Goal: Task Accomplishment & Management: Manage account settings

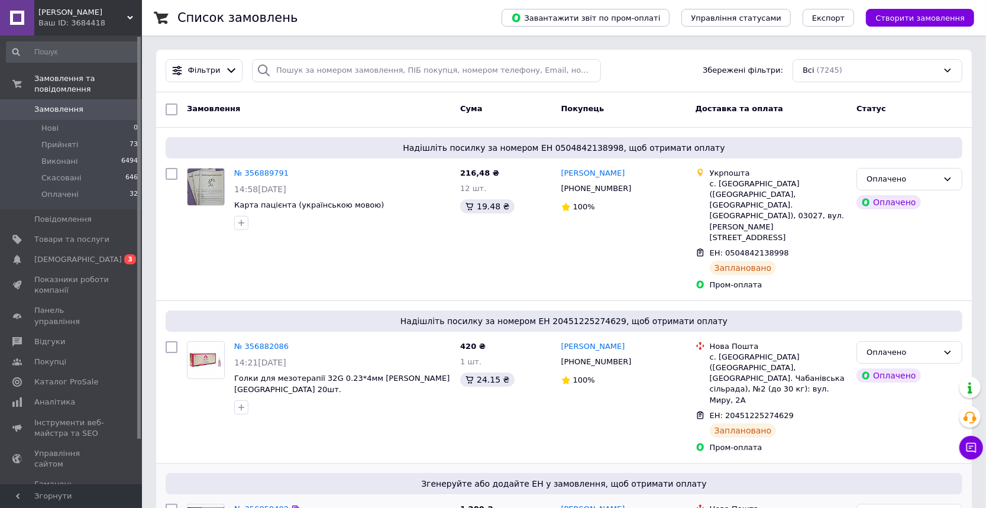
click at [253, 505] on link "№ 356859402" at bounding box center [261, 509] width 54 height 9
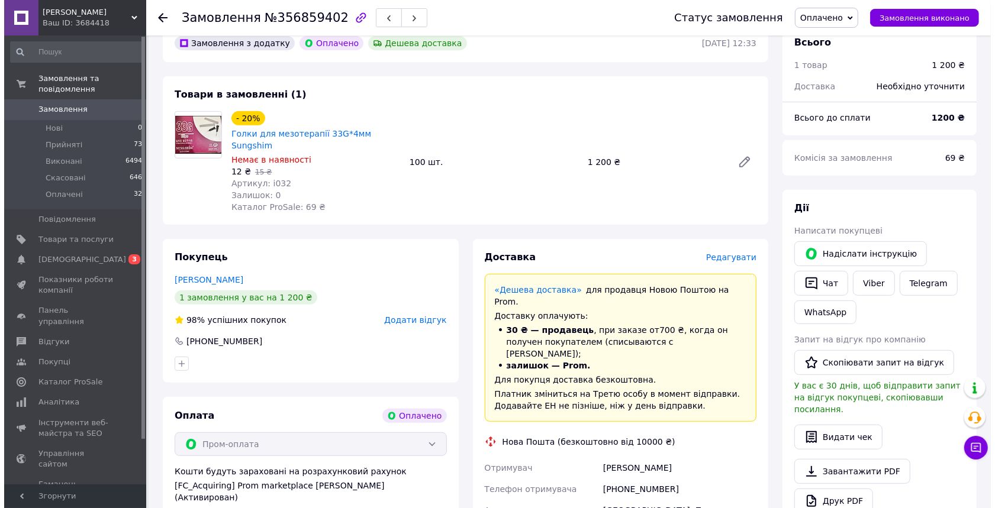
scroll to position [356, 0]
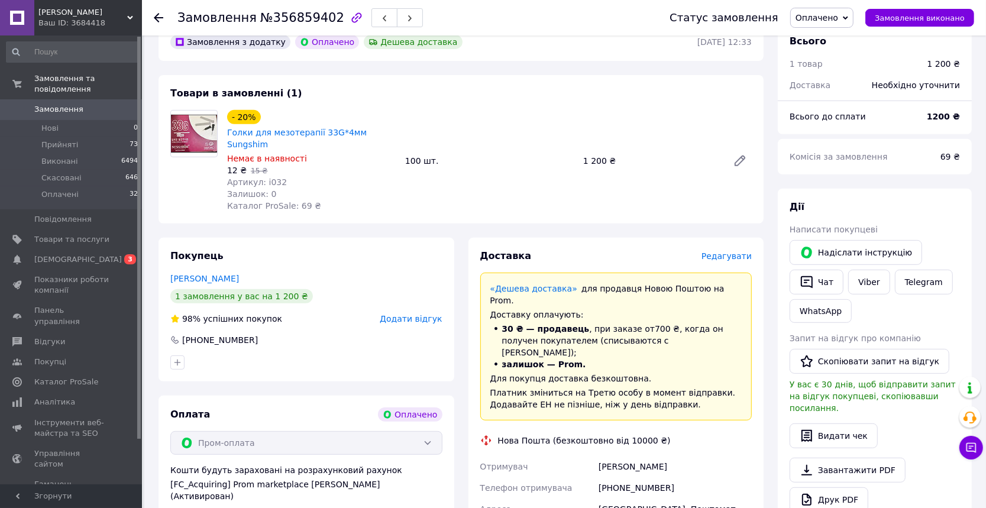
click at [743, 251] on span "Редагувати" at bounding box center [727, 255] width 50 height 9
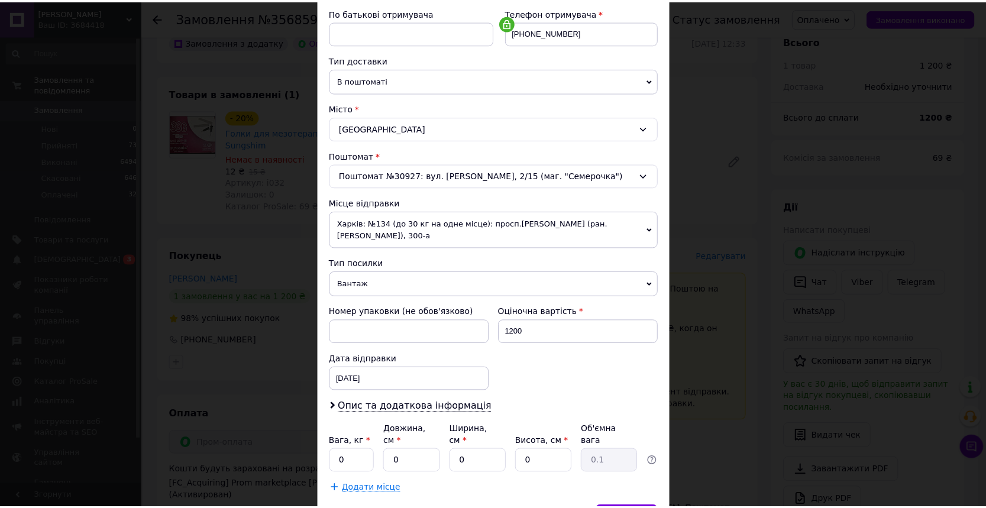
scroll to position [265, 0]
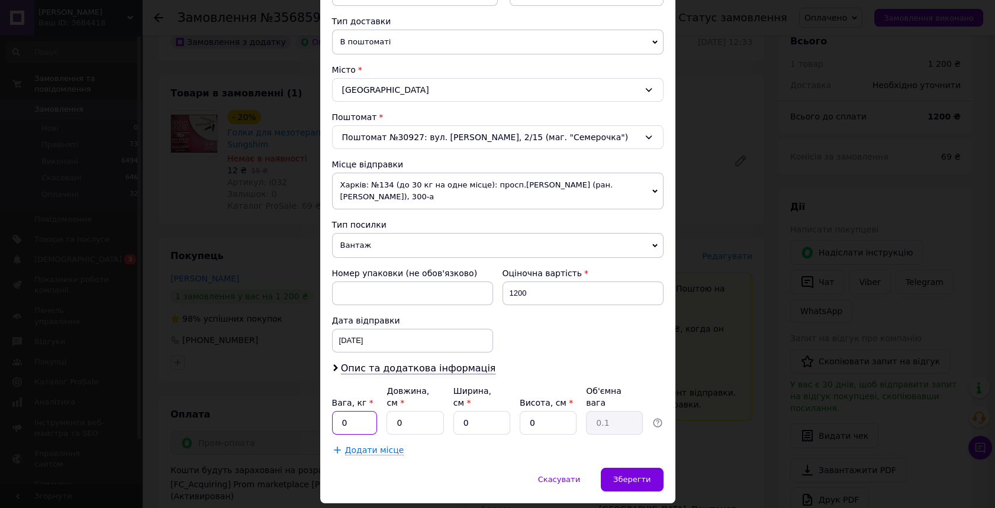
click at [357, 414] on input "0" at bounding box center [355, 423] width 46 height 24
type input "1"
click at [392, 411] on input "0" at bounding box center [414, 423] width 57 height 24
type input "20"
click at [457, 411] on input "0" at bounding box center [481, 423] width 57 height 24
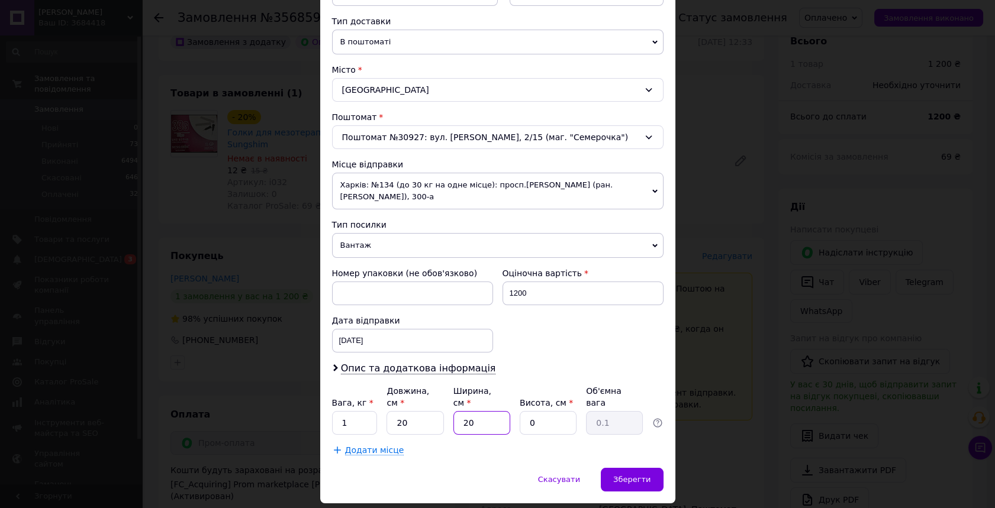
type input "20"
click at [523, 411] on input "0" at bounding box center [548, 423] width 57 height 24
type input "10"
type input "1"
type input "10"
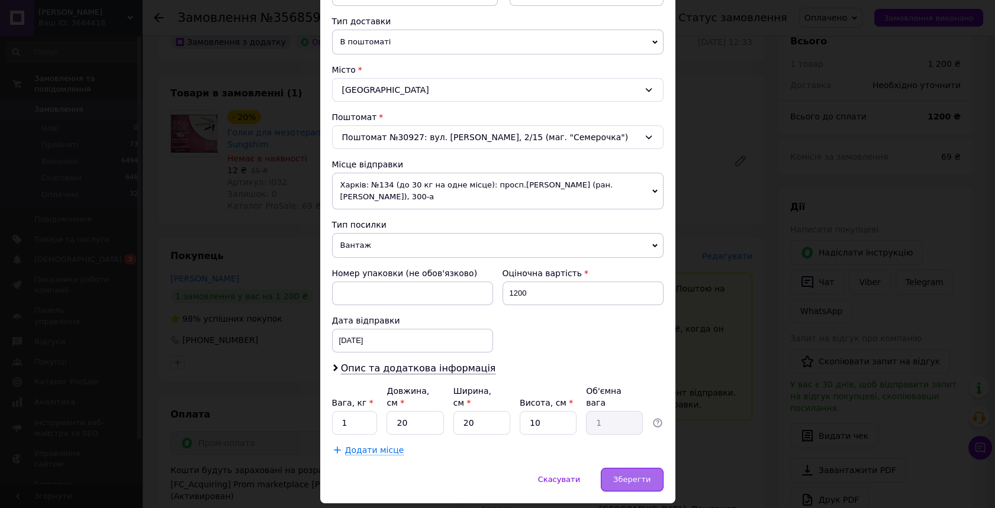
click at [633, 475] on span "Зберегти" at bounding box center [631, 479] width 37 height 9
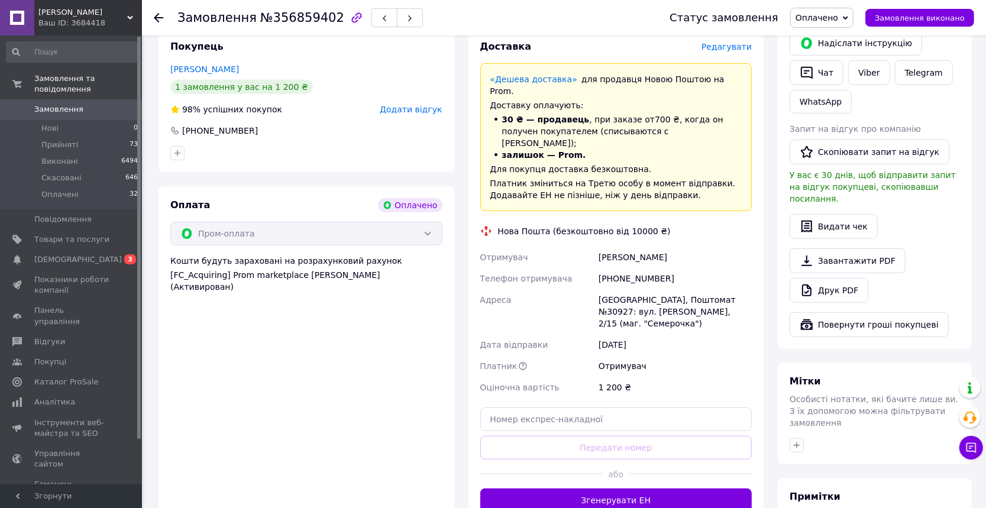
scroll to position [570, 0]
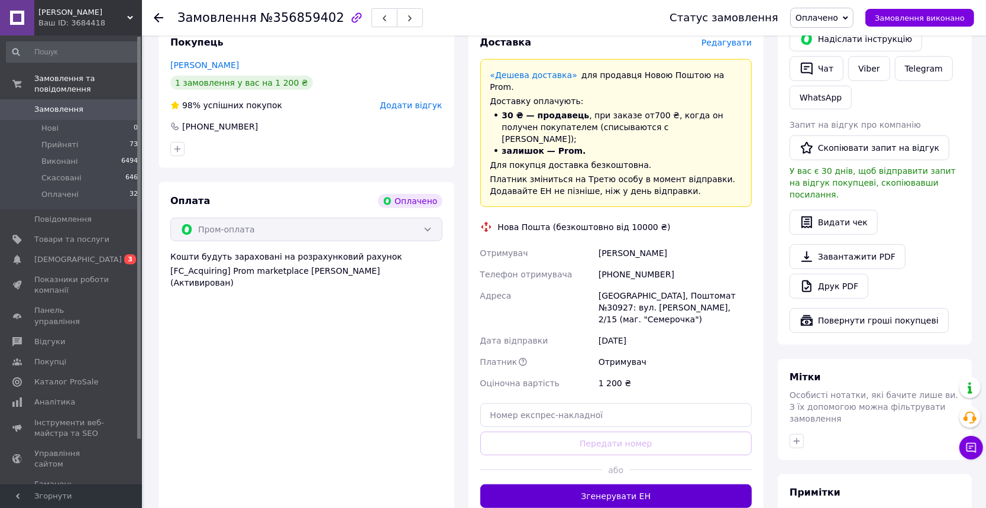
click at [634, 485] on button "Згенерувати ЕН" at bounding box center [616, 497] width 272 height 24
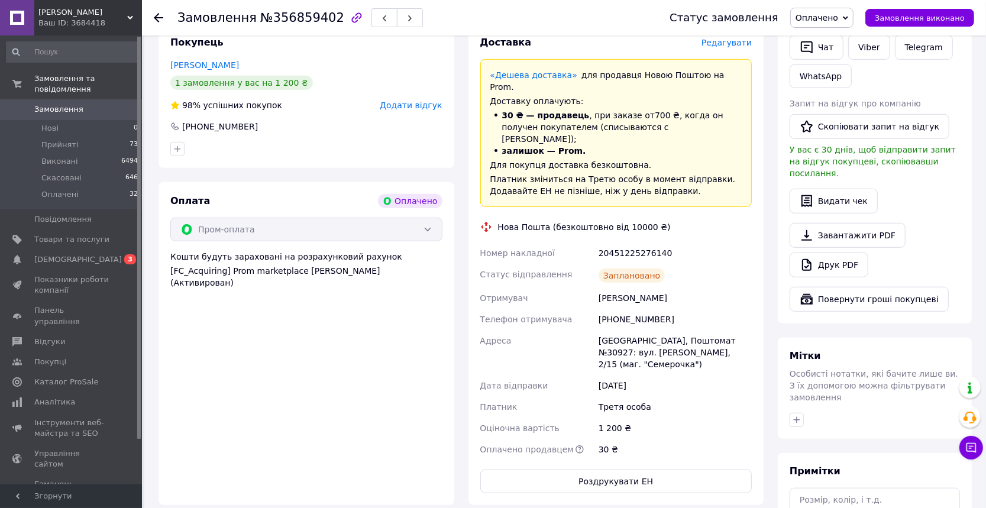
click at [59, 104] on span "Замовлення" at bounding box center [58, 109] width 49 height 11
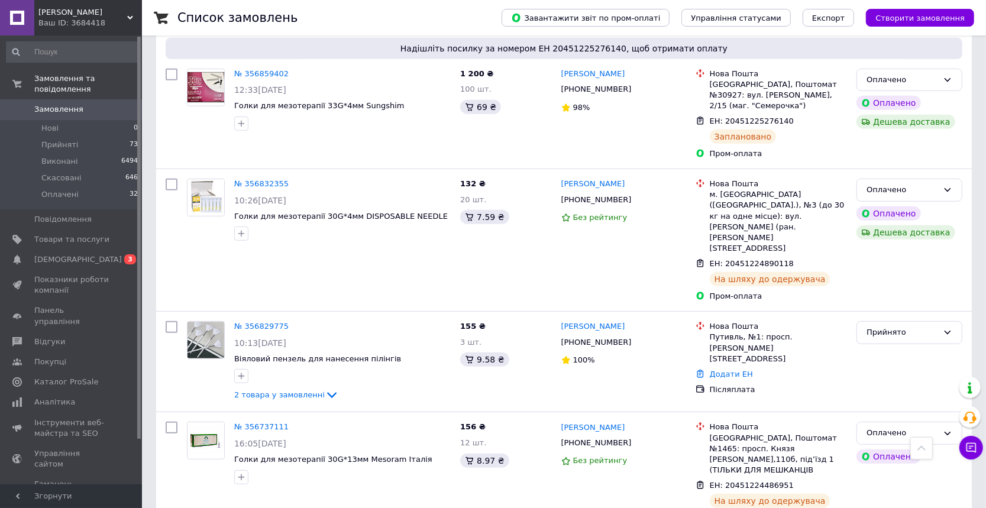
scroll to position [438, 0]
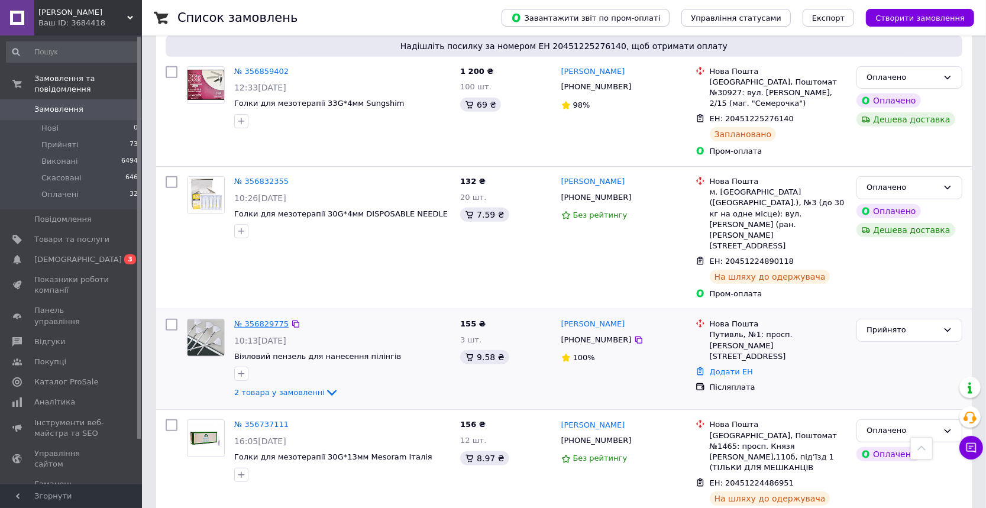
click at [267, 320] on link "№ 356829775" at bounding box center [261, 324] width 54 height 9
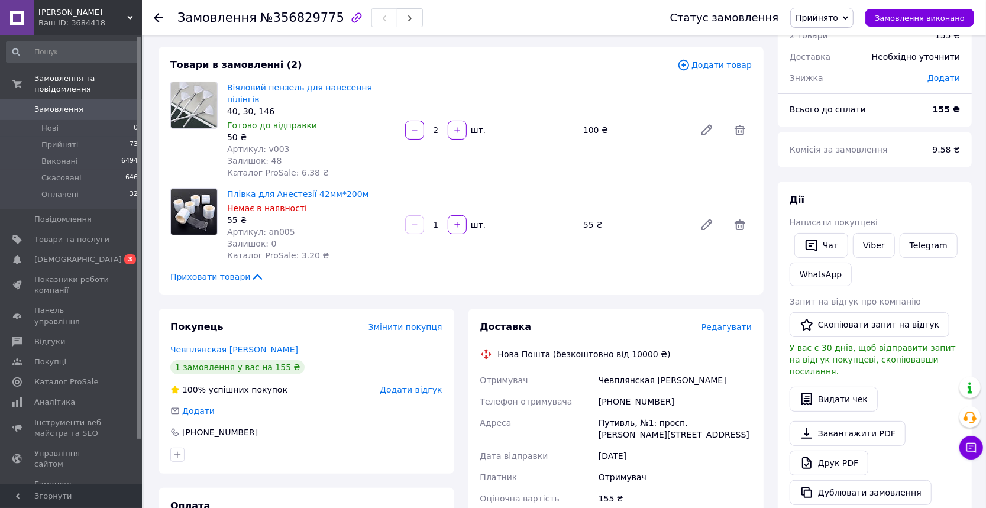
scroll to position [51, 0]
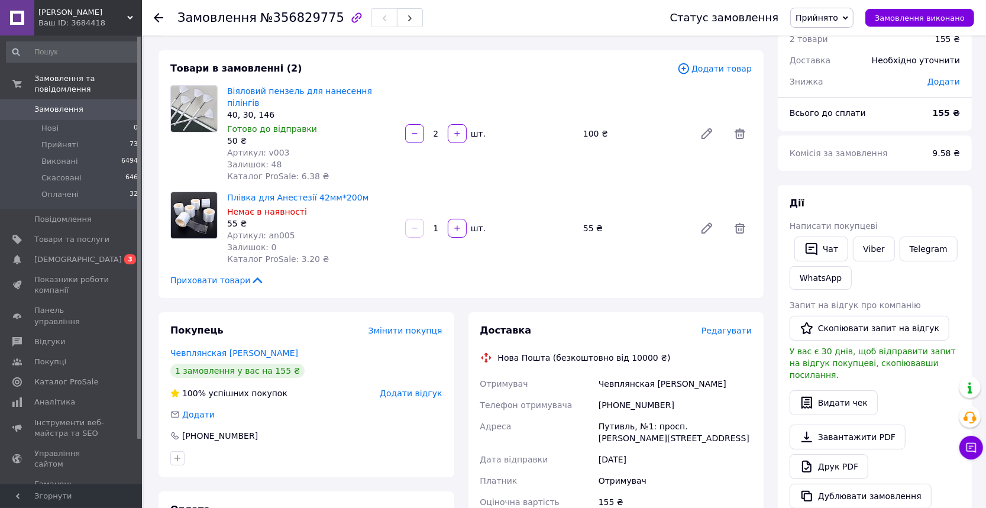
click at [659, 395] on div "[PHONE_NUMBER]" at bounding box center [675, 405] width 158 height 21
click at [662, 395] on div "[PHONE_NUMBER]" at bounding box center [675, 405] width 158 height 21
drag, startPoint x: 662, startPoint y: 392, endPoint x: 591, endPoint y: 391, distance: 70.4
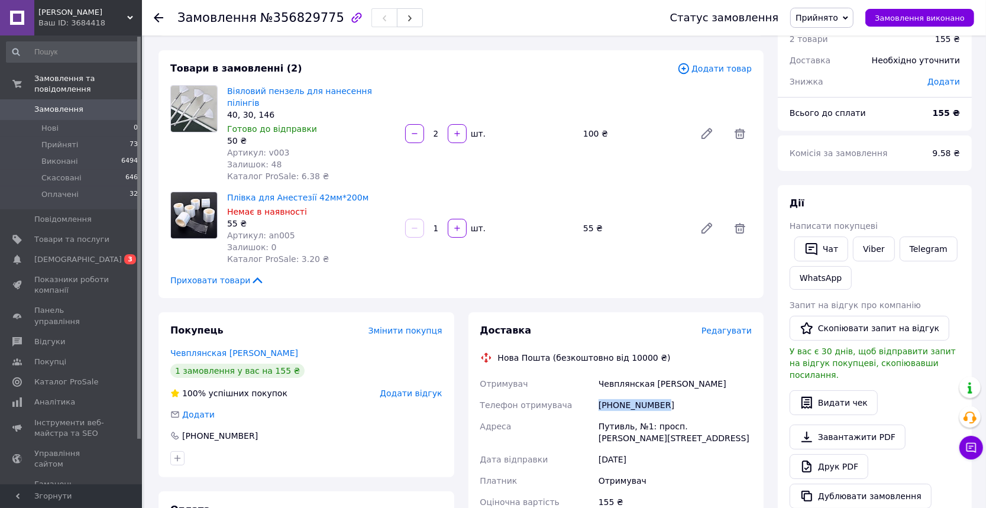
click at [591, 391] on div "Отримувач Чевплянская [PERSON_NAME] Телефон отримувача [PHONE_NUMBER] [PERSON_N…" at bounding box center [616, 480] width 277 height 215
click at [620, 395] on div "[PHONE_NUMBER]" at bounding box center [675, 405] width 158 height 21
click at [682, 395] on div "[PHONE_NUMBER]" at bounding box center [675, 405] width 158 height 21
click at [664, 395] on div "[PHONE_NUMBER]" at bounding box center [675, 405] width 158 height 21
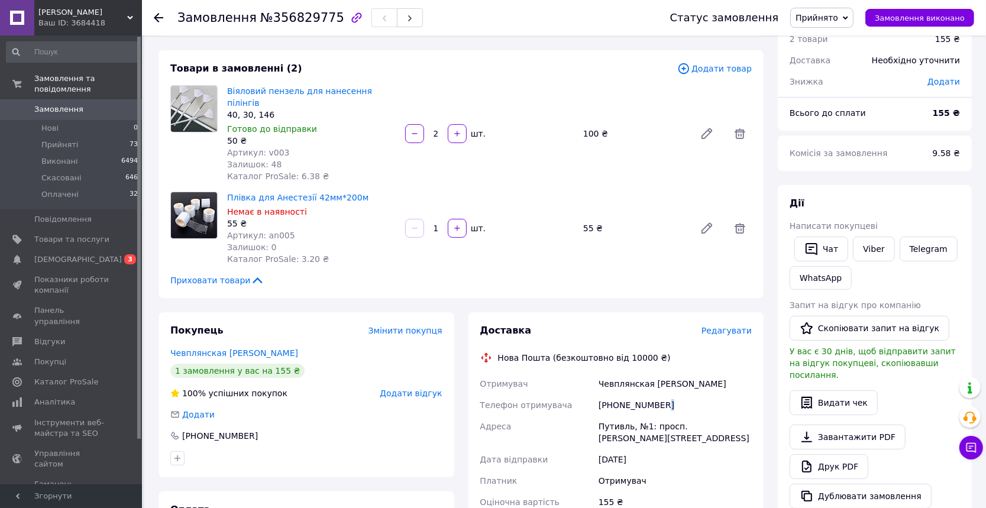
click at [664, 395] on div "[PHONE_NUMBER]" at bounding box center [675, 405] width 158 height 21
click at [658, 395] on div "[PHONE_NUMBER]" at bounding box center [675, 405] width 158 height 21
click at [653, 395] on div "[PHONE_NUMBER]" at bounding box center [675, 405] width 158 height 21
click at [662, 395] on div "[PHONE_NUMBER]" at bounding box center [675, 405] width 158 height 21
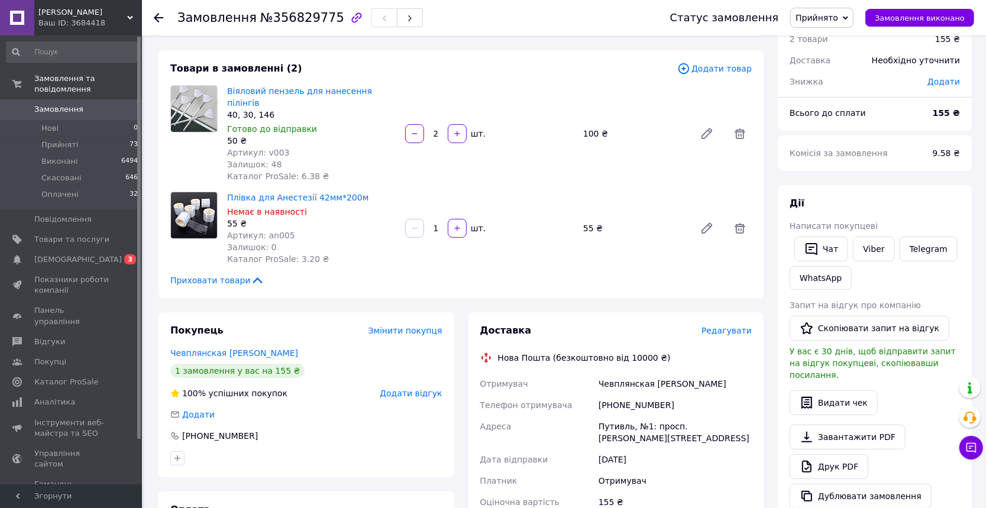
click at [662, 395] on div "[PHONE_NUMBER]" at bounding box center [675, 405] width 158 height 21
click at [659, 395] on div "[PHONE_NUMBER]" at bounding box center [675, 405] width 158 height 21
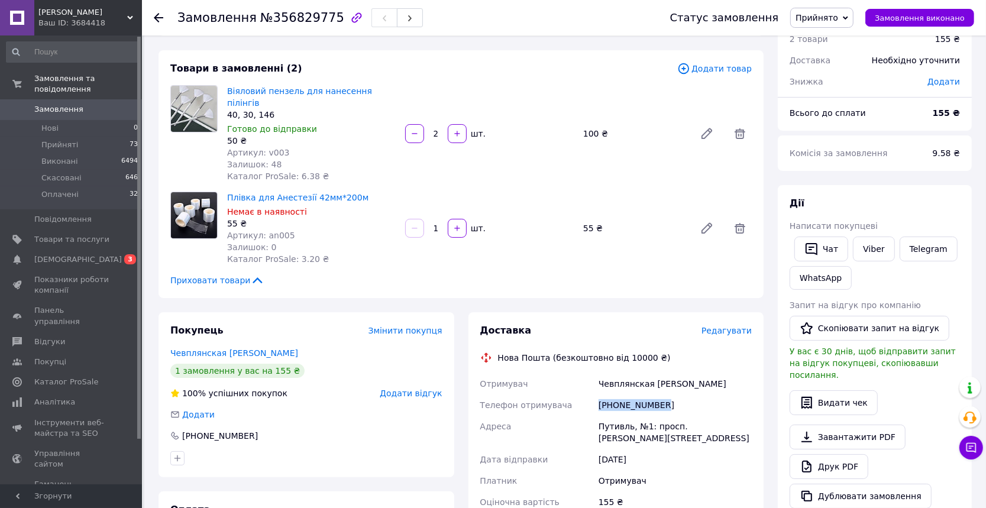
drag, startPoint x: 659, startPoint y: 391, endPoint x: 598, endPoint y: 396, distance: 61.7
click at [598, 396] on div "[PHONE_NUMBER]" at bounding box center [675, 405] width 158 height 21
click at [614, 395] on div "[PHONE_NUMBER]" at bounding box center [675, 405] width 158 height 21
click at [681, 395] on div "[PHONE_NUMBER]" at bounding box center [675, 405] width 158 height 21
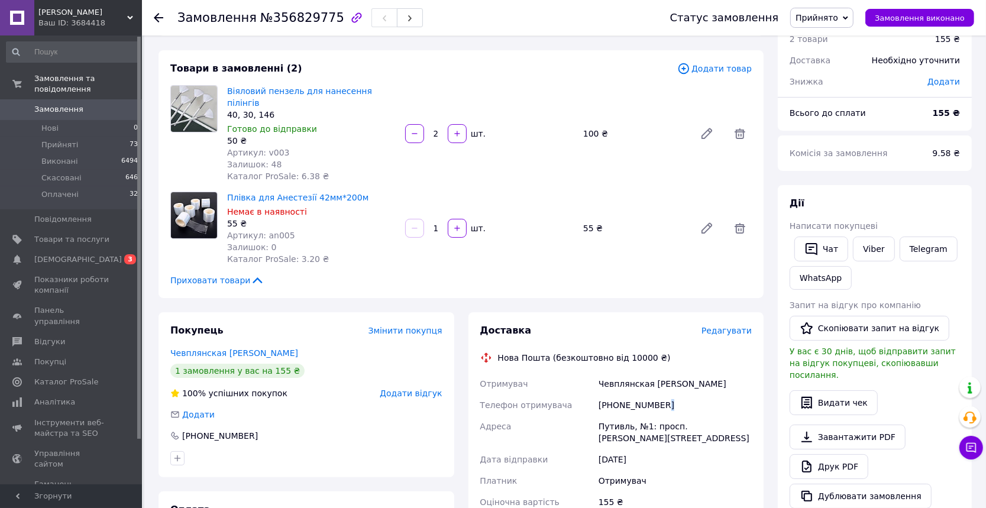
click at [681, 395] on div "[PHONE_NUMBER]" at bounding box center [675, 405] width 158 height 21
click at [662, 395] on div "[PHONE_NUMBER]" at bounding box center [675, 405] width 158 height 21
drag, startPoint x: 662, startPoint y: 389, endPoint x: 599, endPoint y: 394, distance: 63.0
click at [599, 395] on div "[PHONE_NUMBER]" at bounding box center [675, 405] width 158 height 21
copy div "[PHONE_NUMBER]"
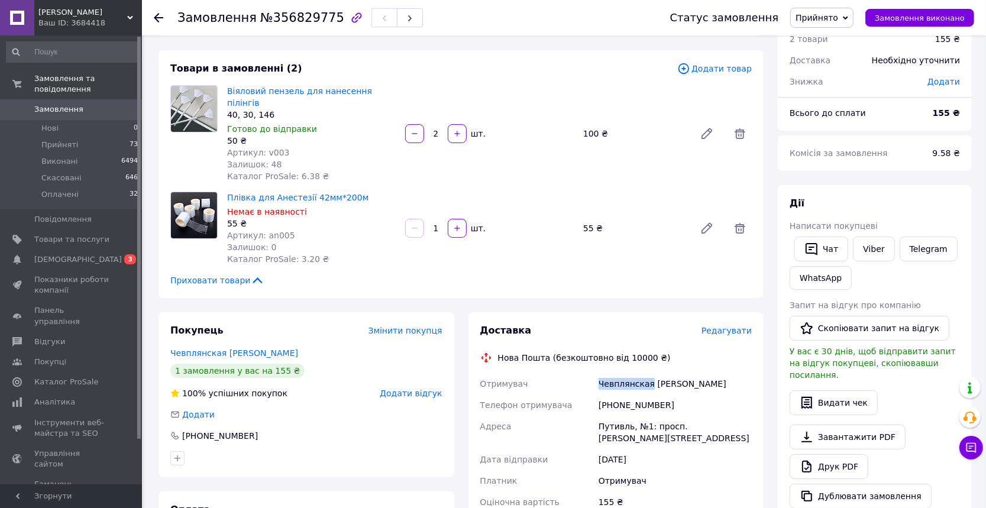
drag, startPoint x: 647, startPoint y: 373, endPoint x: 601, endPoint y: 372, distance: 46.2
click at [601, 373] on div "Чевплянская [PERSON_NAME]" at bounding box center [675, 383] width 158 height 21
copy div "Чевплянская"
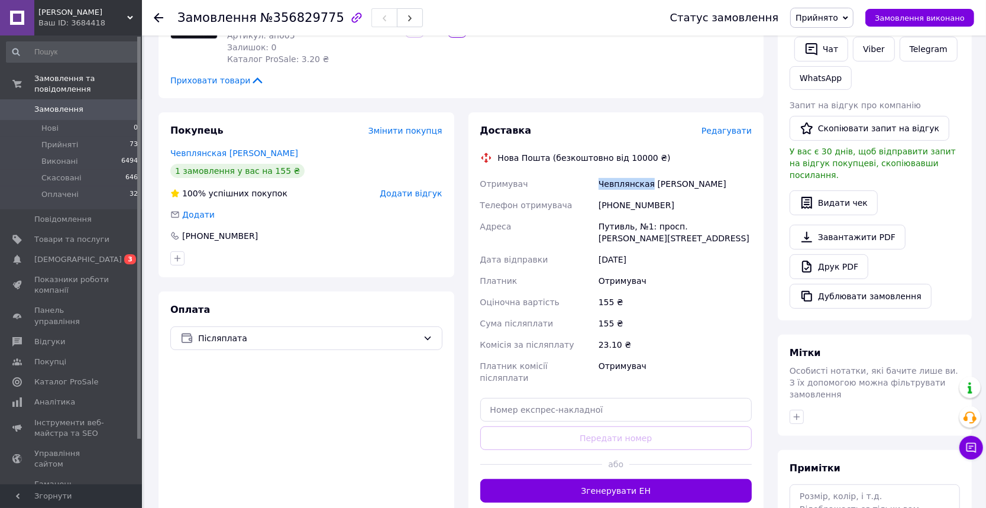
scroll to position [254, 0]
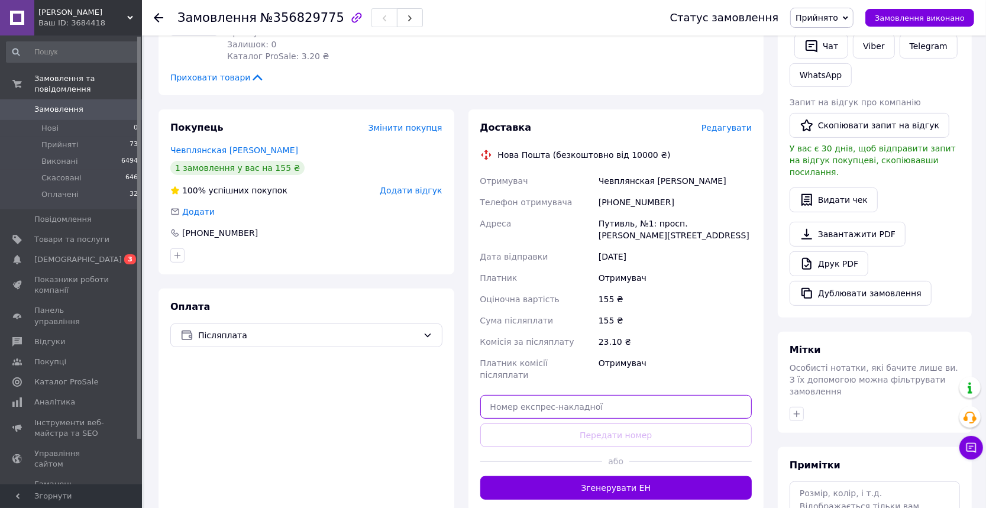
click at [521, 395] on input "text" at bounding box center [616, 407] width 272 height 24
paste input "20451225295283"
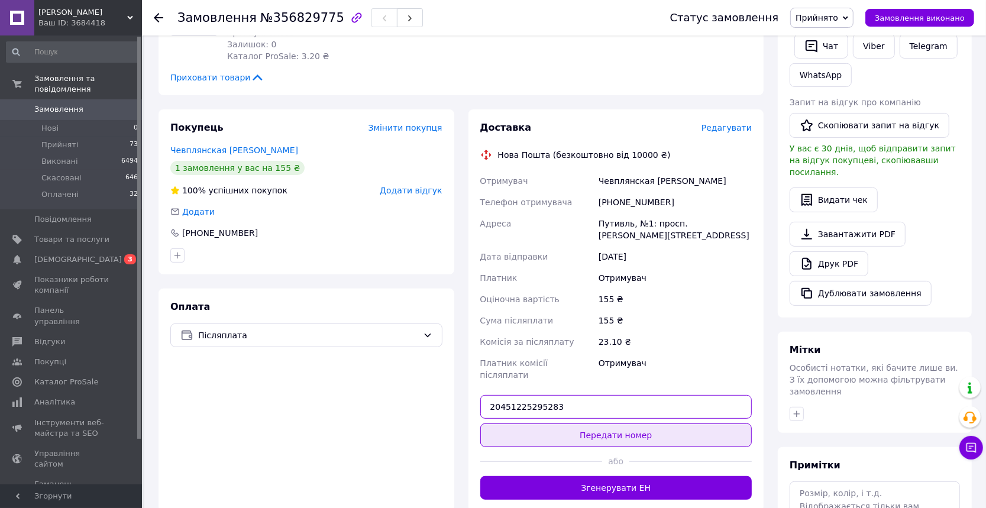
type input "20451225295283"
click at [566, 424] on button "Передати номер" at bounding box center [616, 436] width 272 height 24
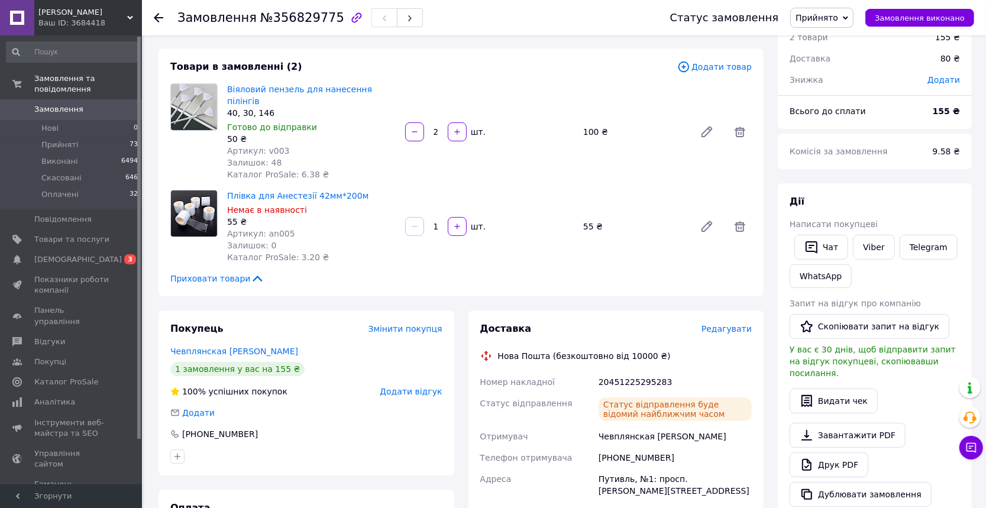
scroll to position [0, 0]
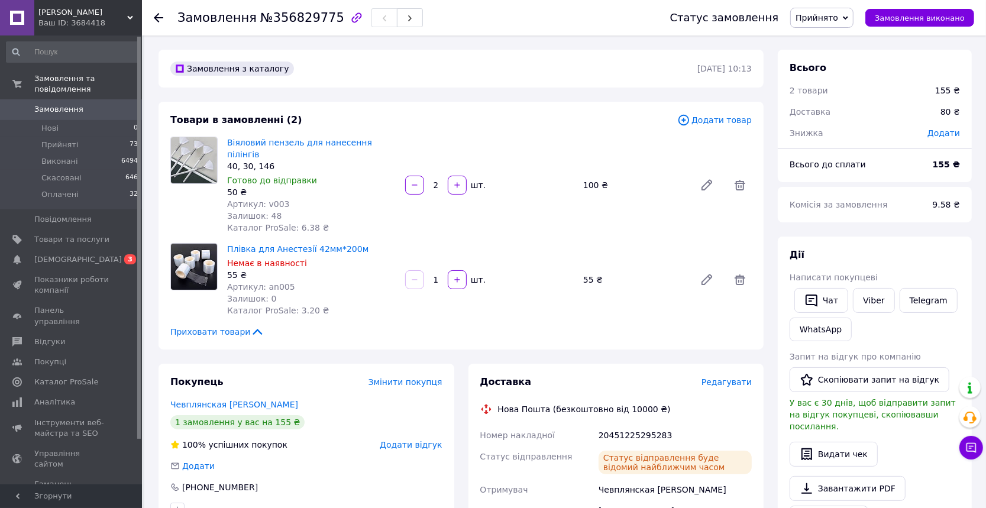
click at [57, 104] on span "Замовлення" at bounding box center [58, 109] width 49 height 11
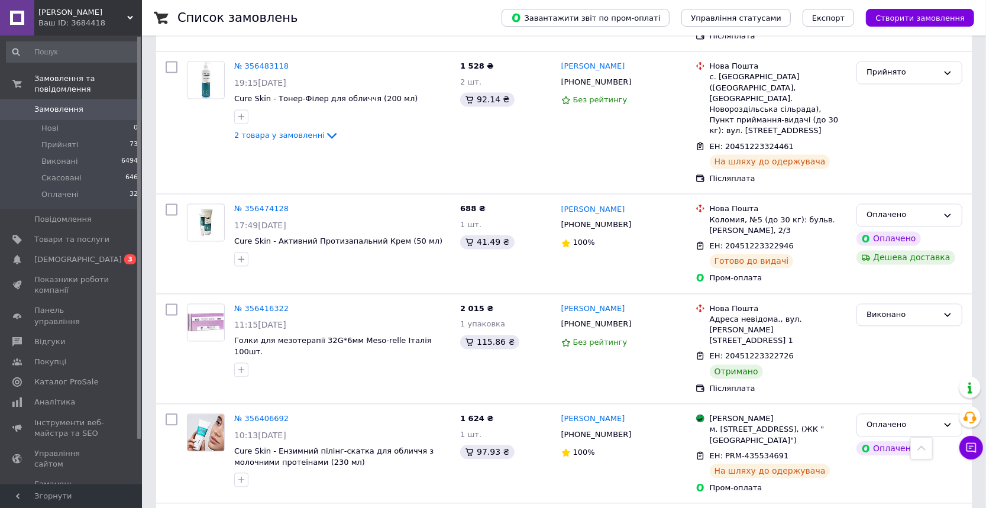
scroll to position [1871, 0]
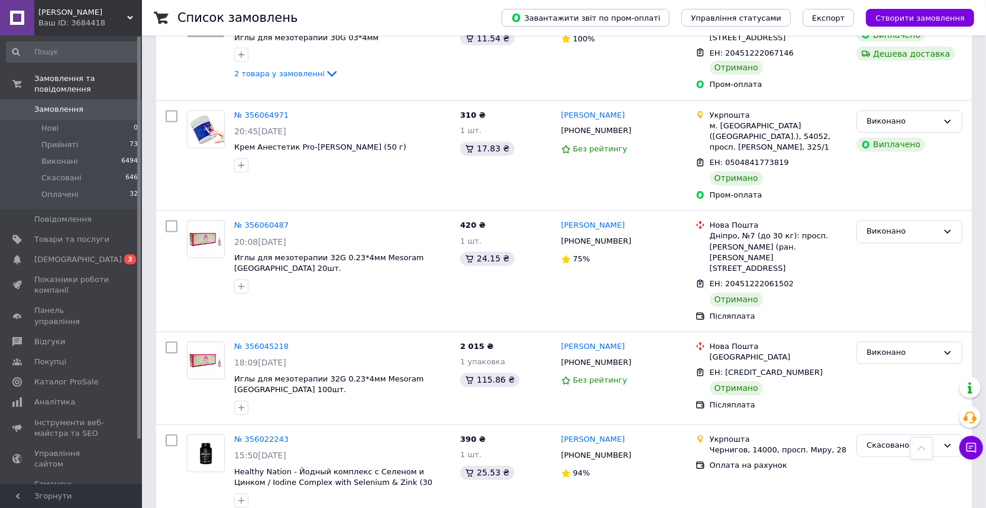
scroll to position [1786, 0]
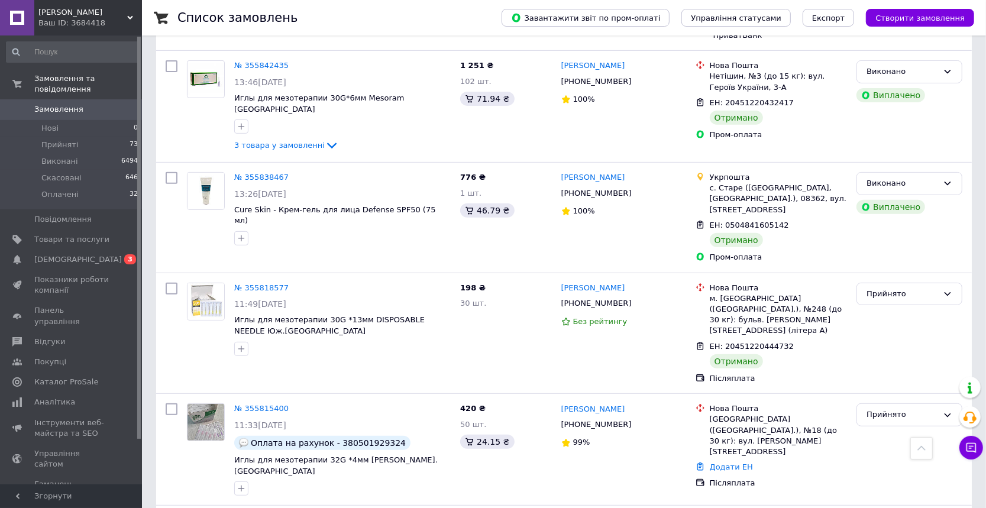
scroll to position [370, 0]
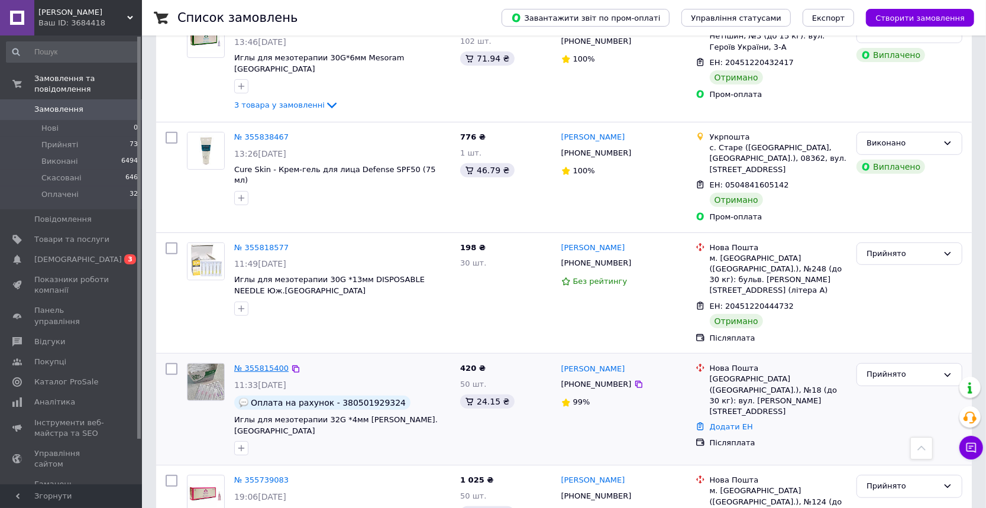
click at [272, 364] on link "№ 355815400" at bounding box center [261, 368] width 54 height 9
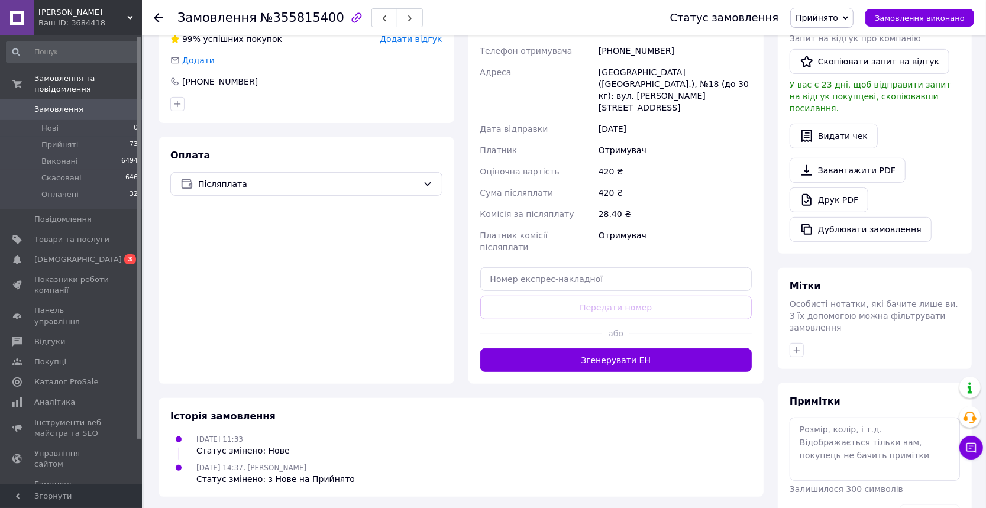
scroll to position [339, 0]
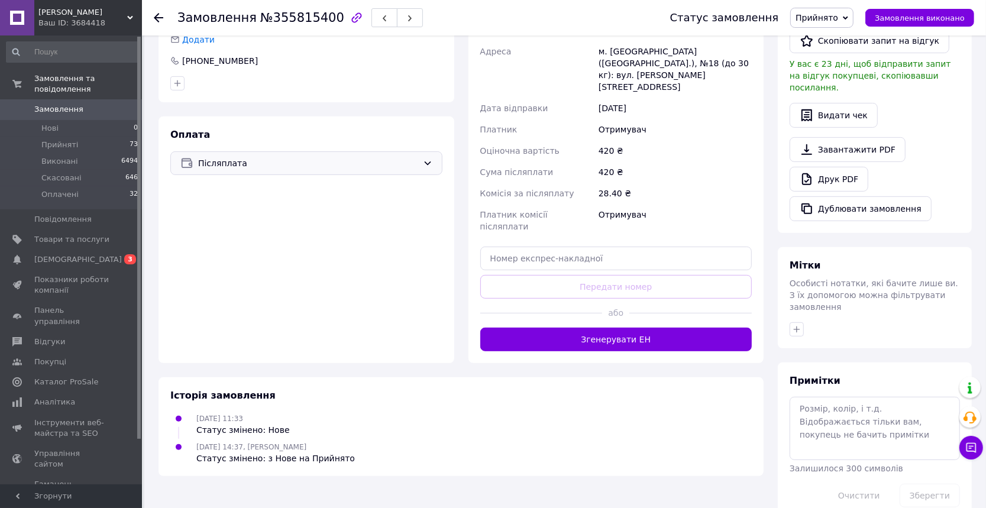
click at [413, 157] on span "Післяплата" at bounding box center [308, 163] width 220 height 13
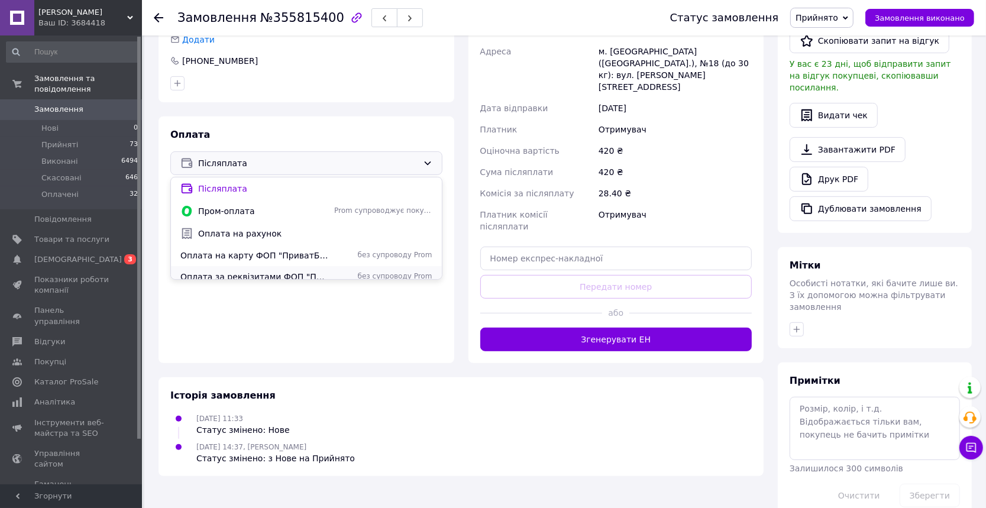
click at [291, 271] on span "Оплата за реквізитами ФОП "ПриватБанк"" at bounding box center [254, 277] width 149 height 12
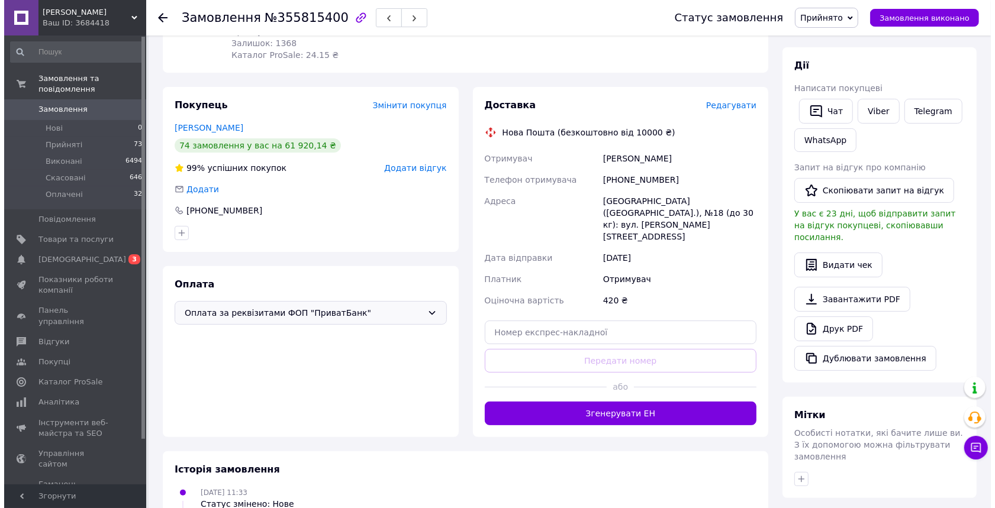
scroll to position [179, 0]
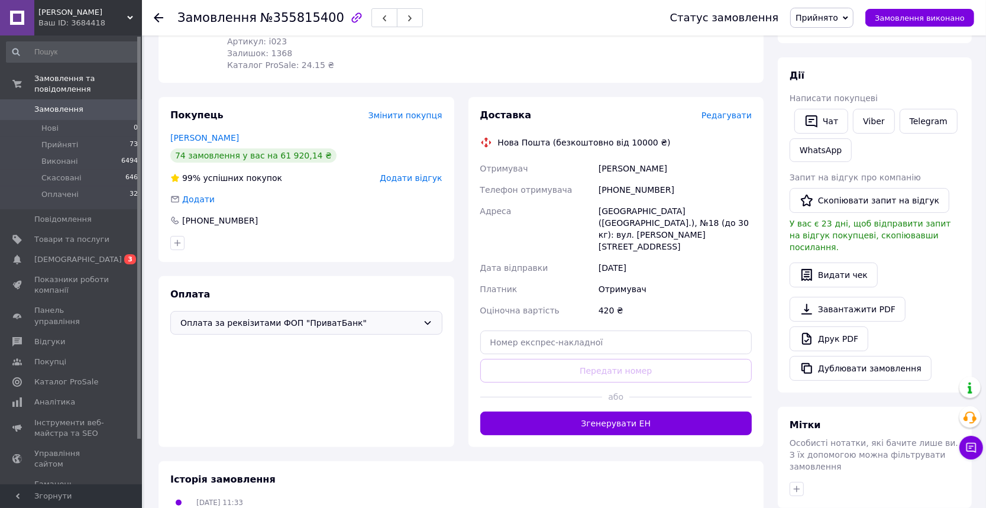
click at [839, 13] on span "Прийнято" at bounding box center [817, 17] width 43 height 9
click at [831, 79] on li "Оплачено" at bounding box center [822, 77] width 62 height 18
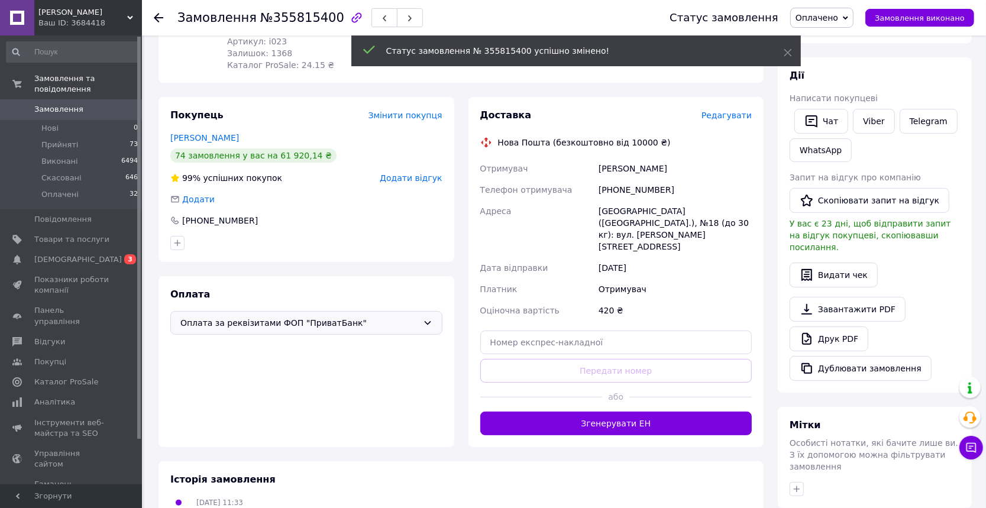
click at [734, 111] on span "Редагувати" at bounding box center [727, 115] width 50 height 9
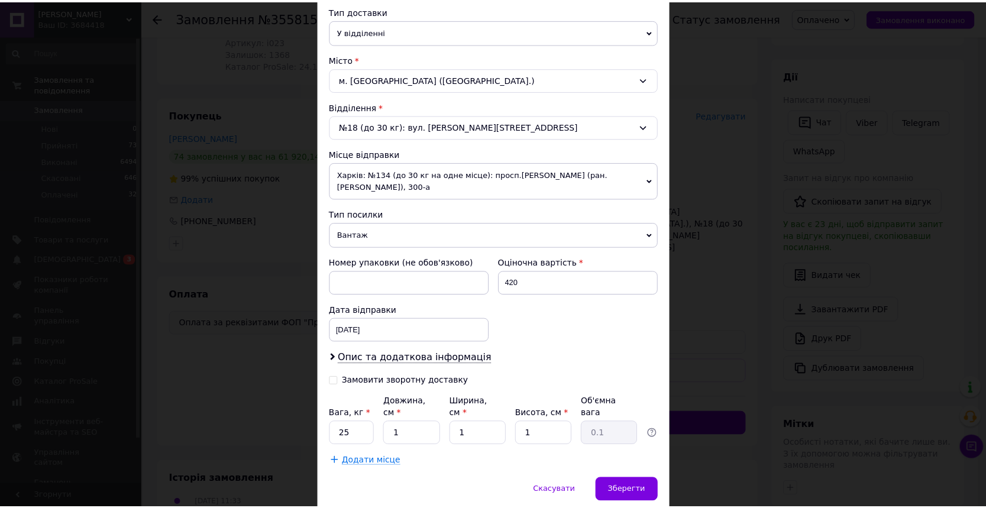
scroll to position [290, 0]
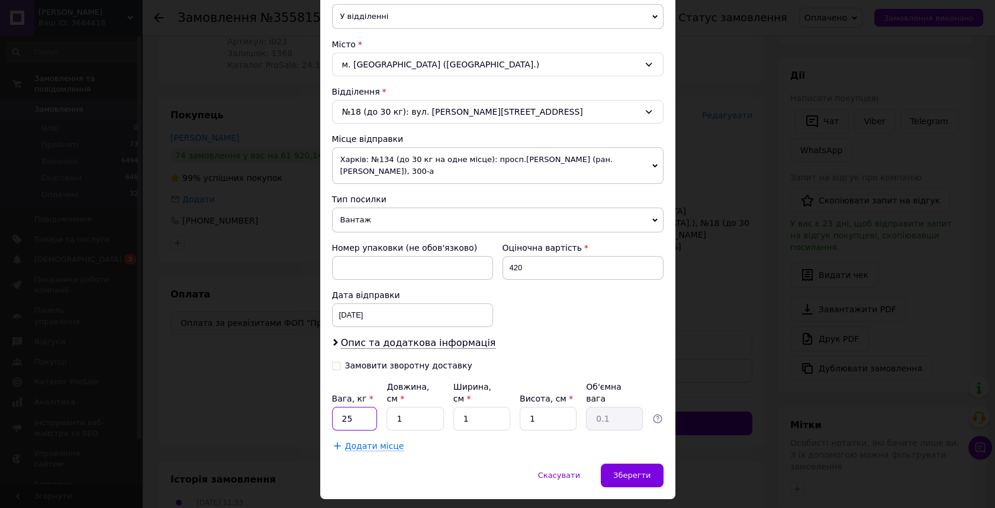
click at [360, 412] on input "25" at bounding box center [355, 419] width 46 height 24
type input "2"
type input "0.5"
click at [415, 407] on input "1" at bounding box center [414, 419] width 57 height 24
type input "10"
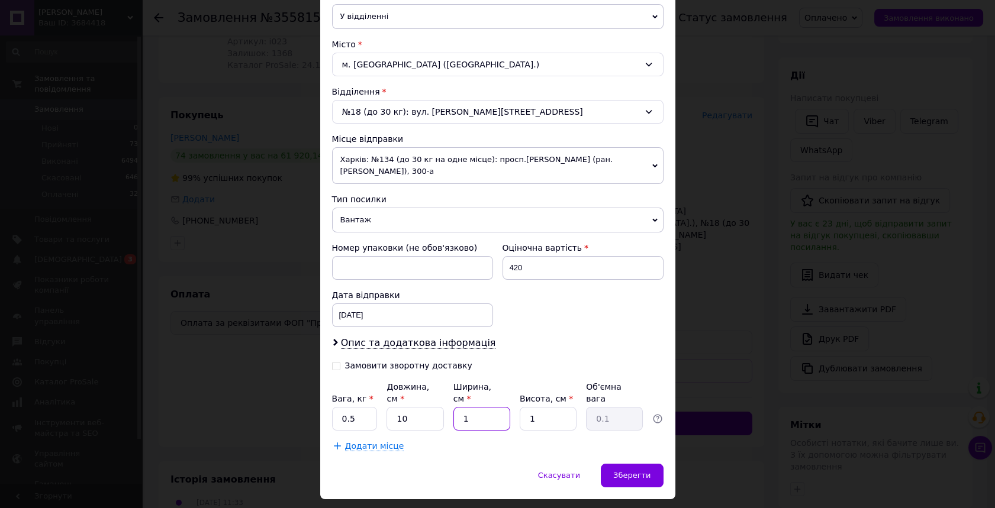
click at [467, 408] on input "1" at bounding box center [481, 419] width 57 height 24
type input "10"
click at [540, 408] on input "1" at bounding box center [548, 419] width 57 height 24
type input "2"
type input "0.1"
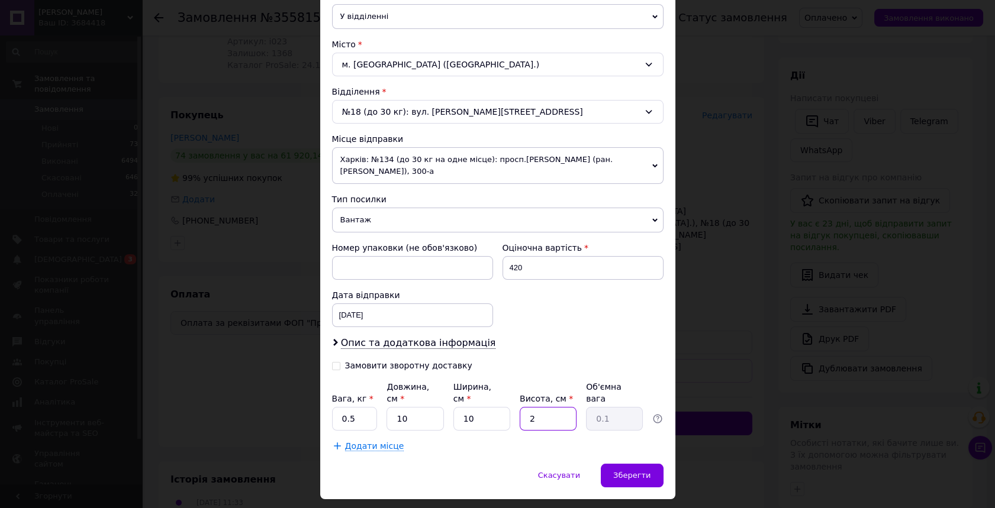
type input "20"
type input "0.5"
type input "20"
click at [467, 407] on input "10" at bounding box center [481, 419] width 57 height 24
type input "0"
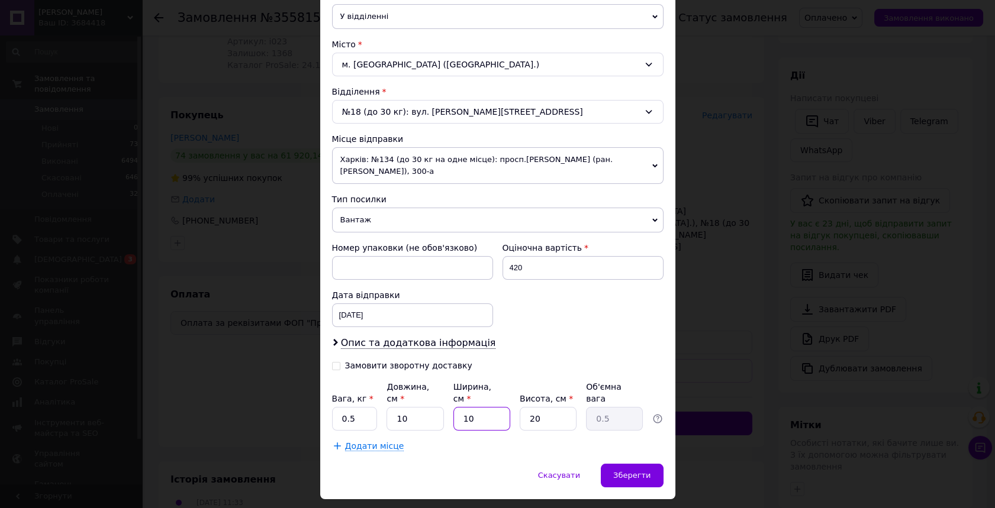
type input "0.1"
type input "20"
type input "1"
type input "20"
click at [641, 471] on span "Зберегти" at bounding box center [631, 475] width 37 height 9
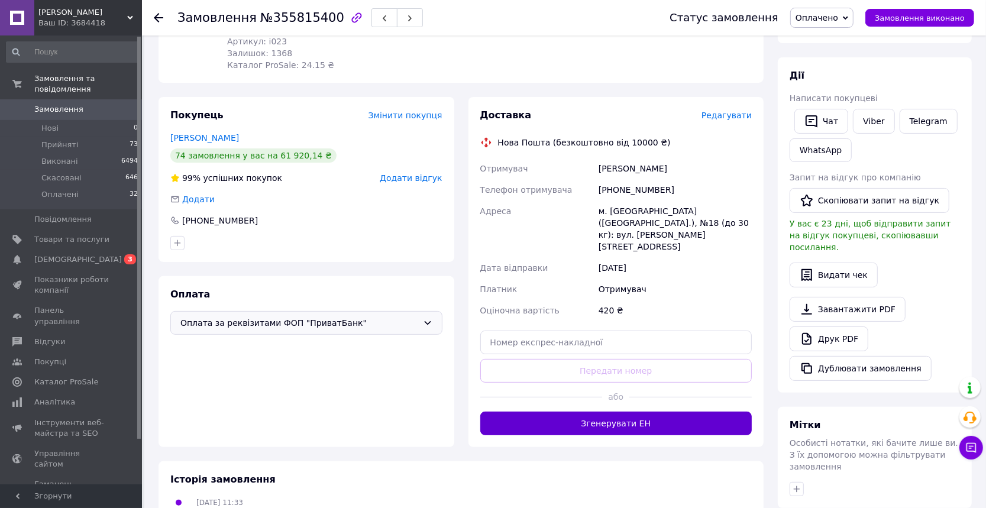
click at [626, 412] on button "Згенерувати ЕН" at bounding box center [616, 424] width 272 height 24
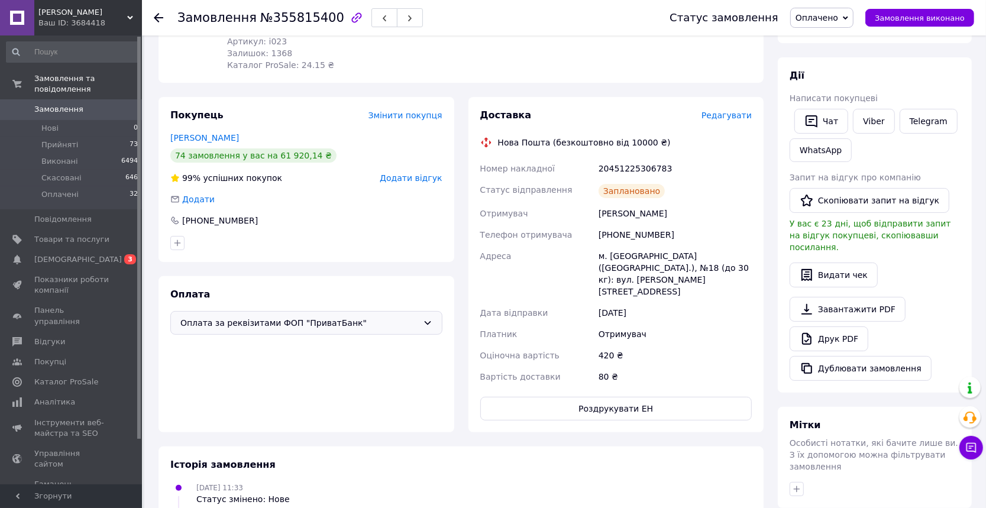
click at [42, 104] on span "Замовлення" at bounding box center [58, 109] width 49 height 11
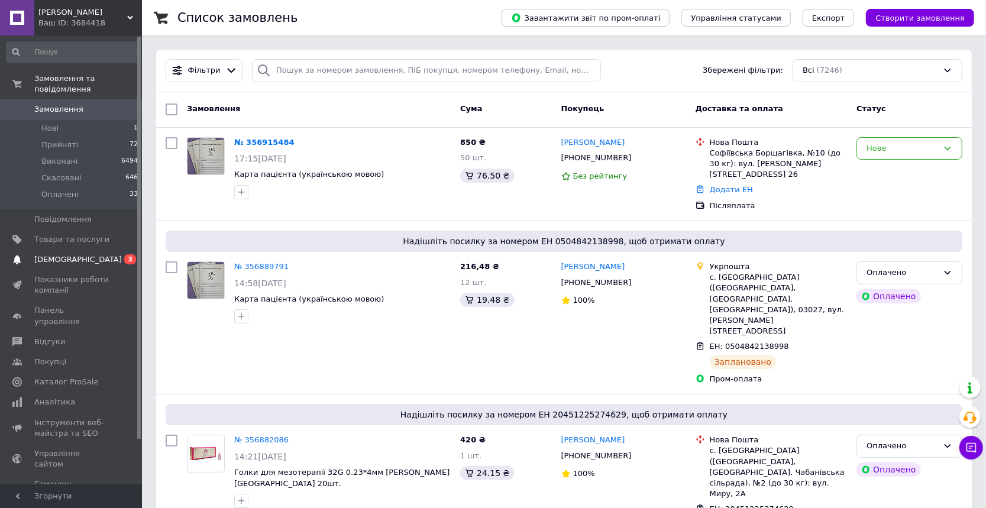
click at [60, 254] on span "[DEMOGRAPHIC_DATA]" at bounding box center [78, 259] width 88 height 11
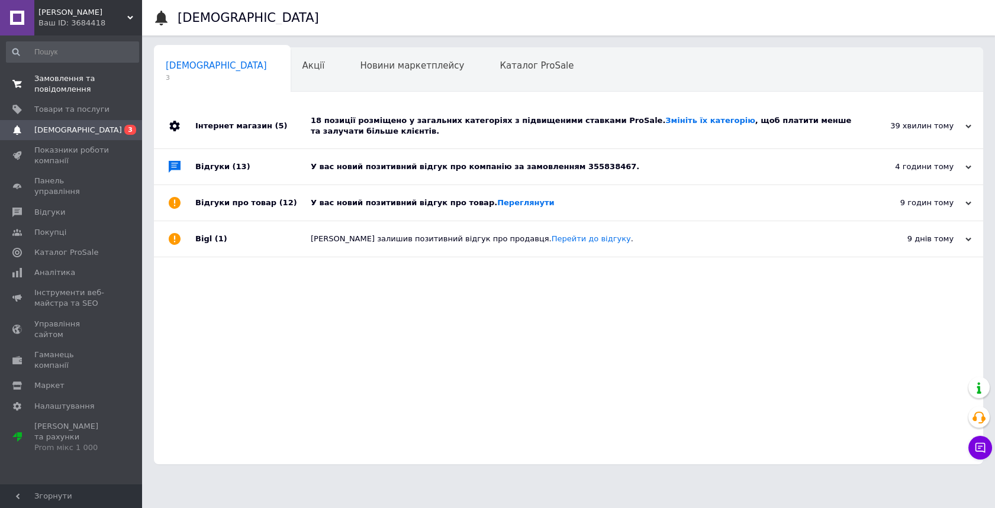
click at [52, 75] on span "Замовлення та повідомлення" at bounding box center [71, 83] width 75 height 21
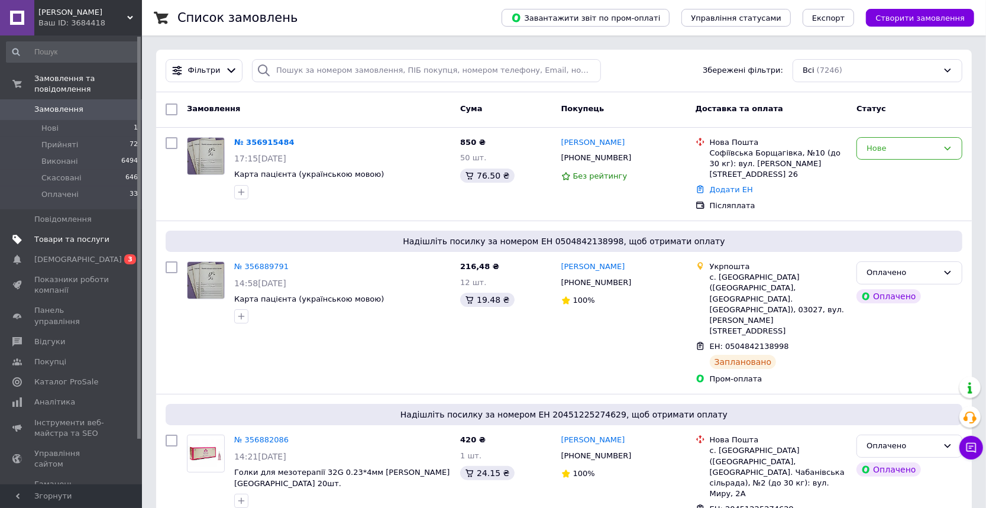
click at [44, 234] on span "Товари та послуги" at bounding box center [71, 239] width 75 height 11
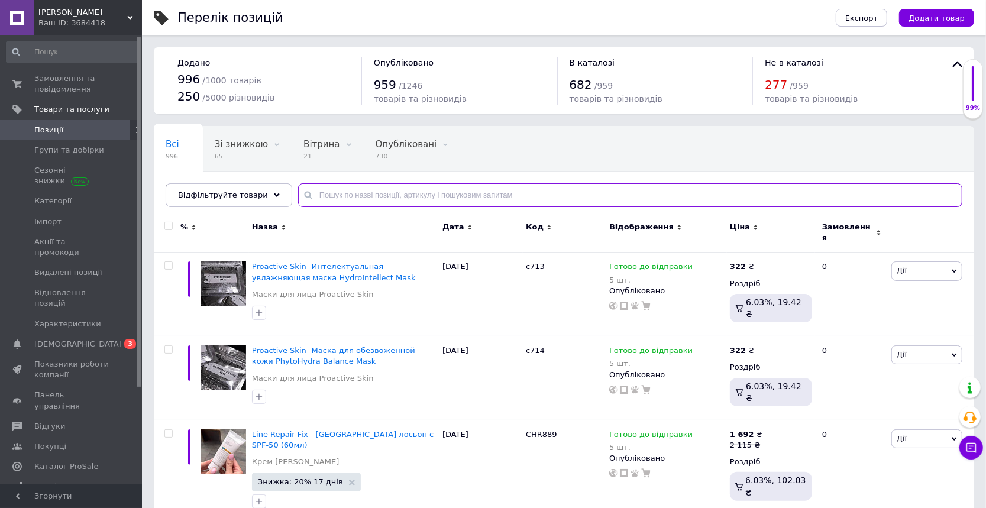
click at [334, 199] on input "text" at bounding box center [630, 195] width 665 height 24
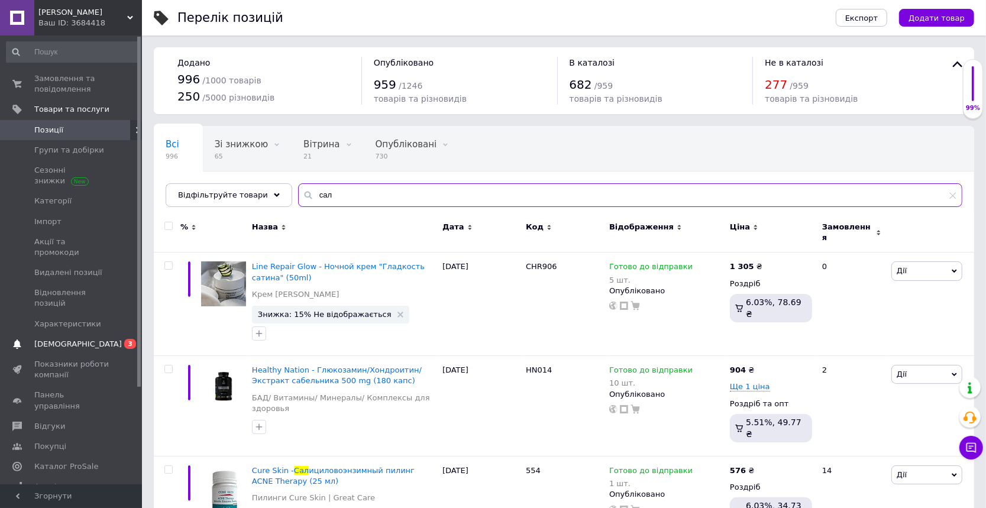
type input "сал"
click at [50, 339] on span "[DEMOGRAPHIC_DATA]" at bounding box center [78, 344] width 88 height 11
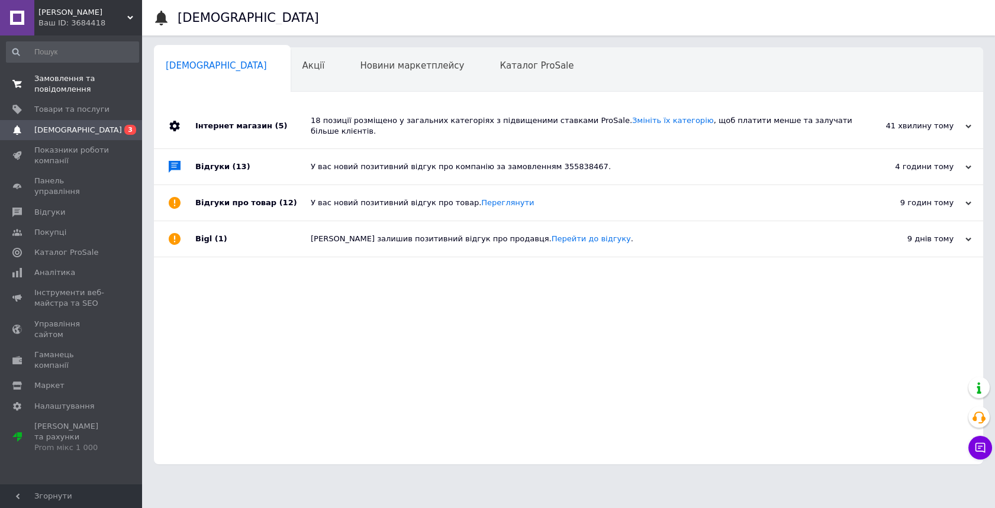
click at [58, 72] on link "Замовлення та повідомлення 0 0" at bounding box center [72, 84] width 145 height 31
